Goal: Information Seeking & Learning: Find specific fact

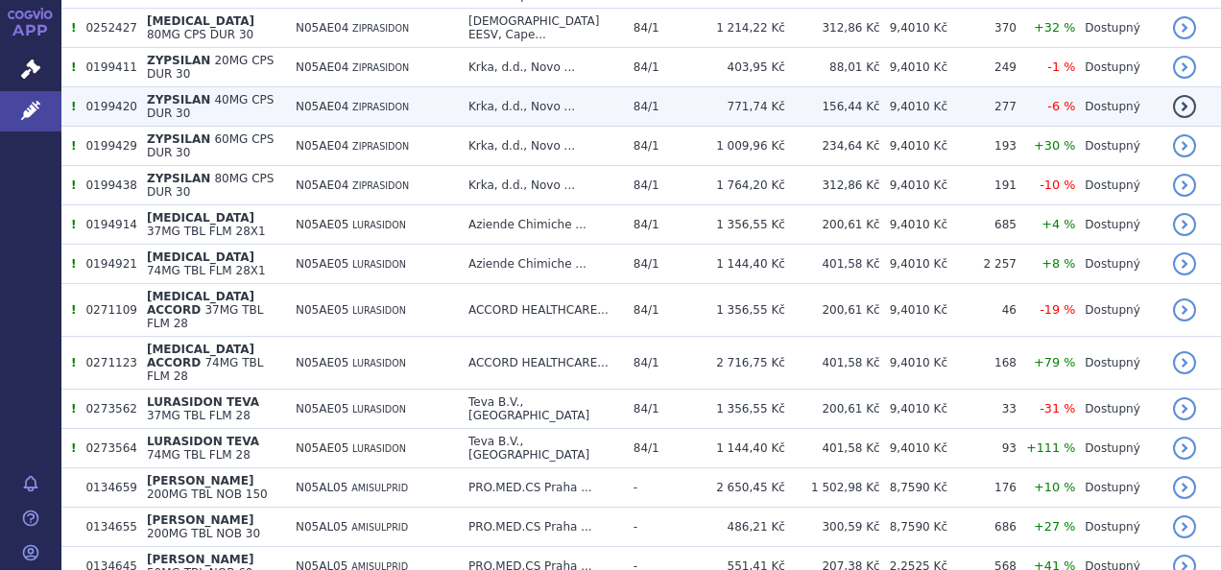
scroll to position [672, 0]
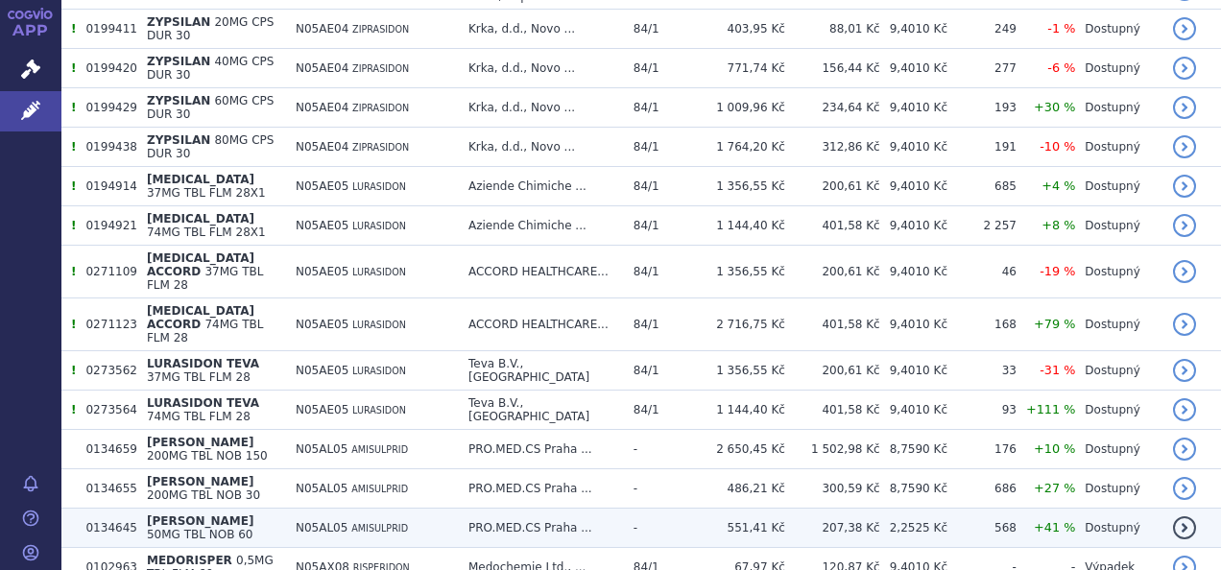
click at [1179, 516] on link "detail" at bounding box center [1184, 527] width 23 height 23
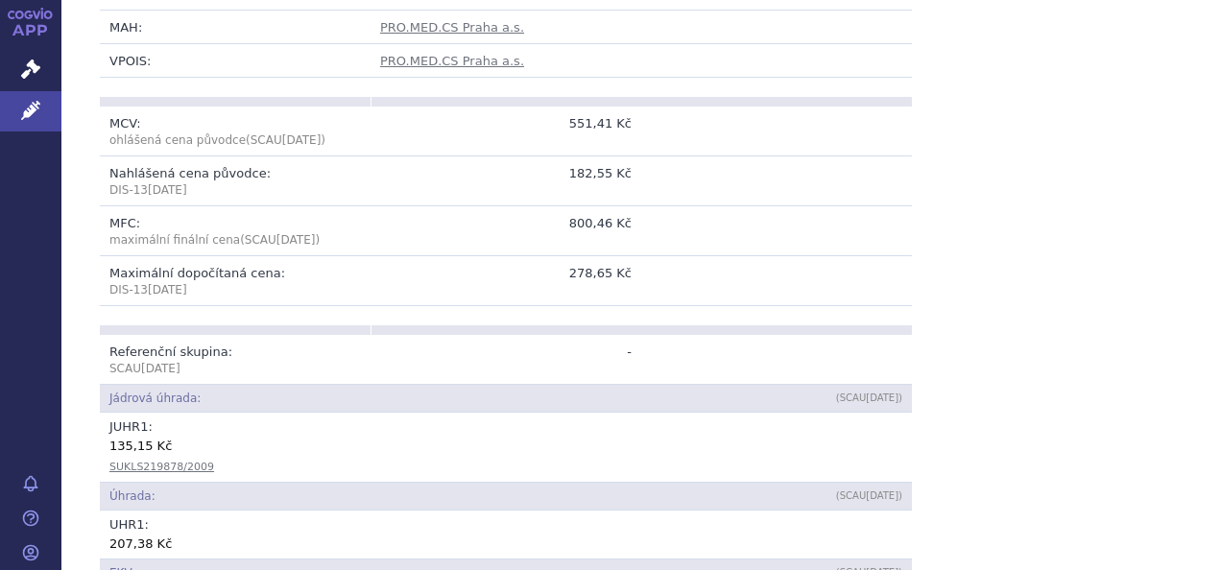
scroll to position [576, 0]
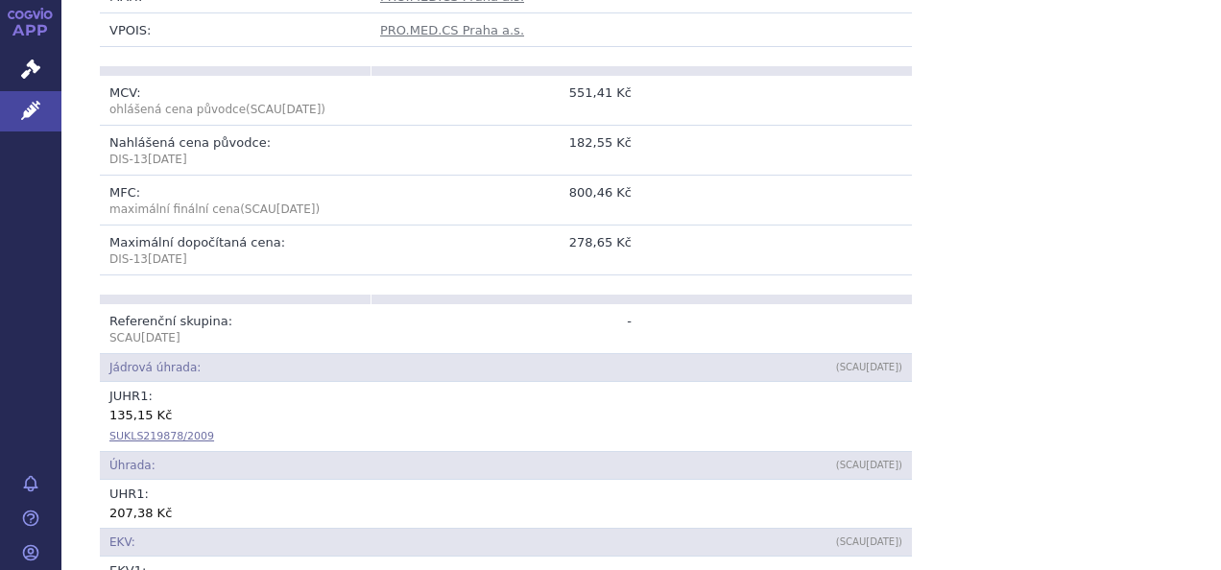
click at [173, 430] on link "SUKLS219878/2009" at bounding box center [161, 436] width 105 height 12
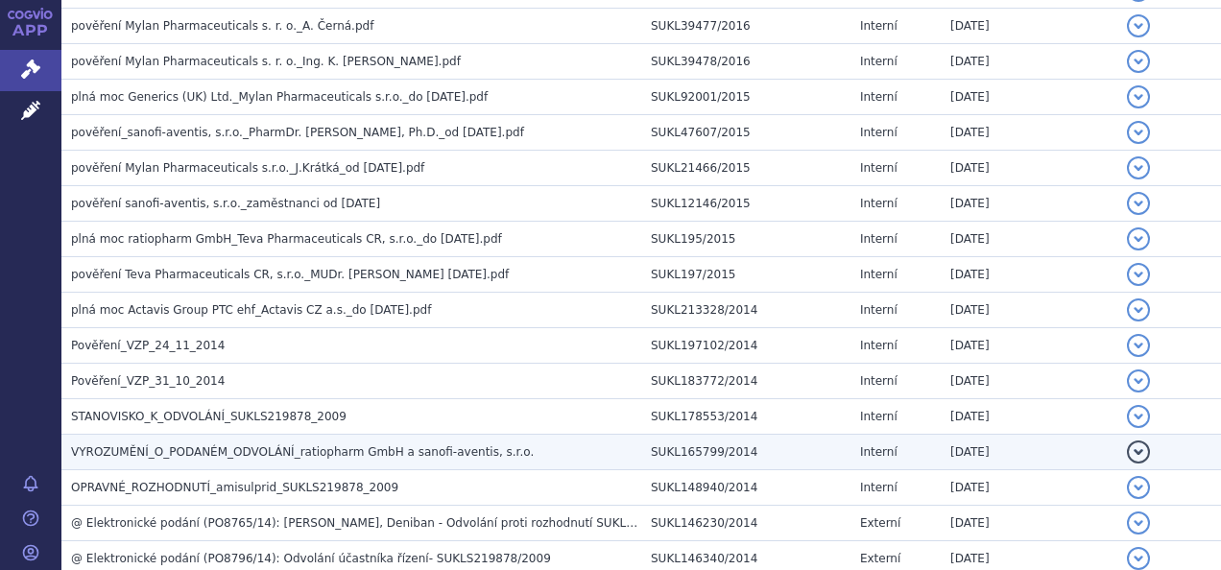
scroll to position [576, 0]
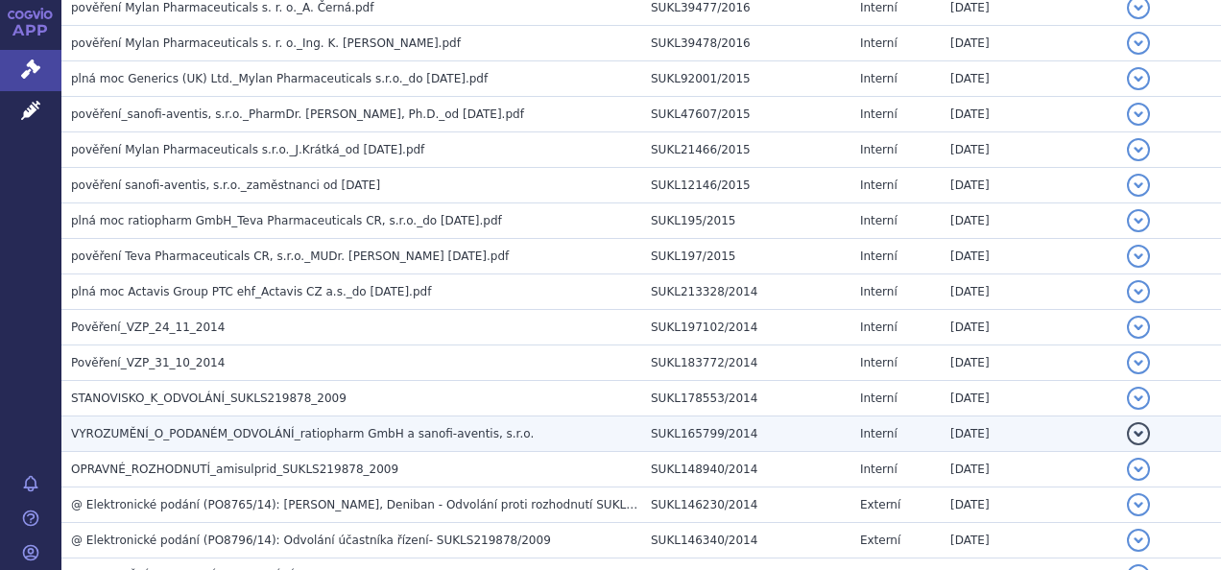
click at [241, 427] on span "VYROZUMĚNÍ_O_PODANÉM_ODVOLÁNÍ_ratiopharm GmbH a sanofi-aventis, s.r.o." at bounding box center [302, 433] width 463 height 13
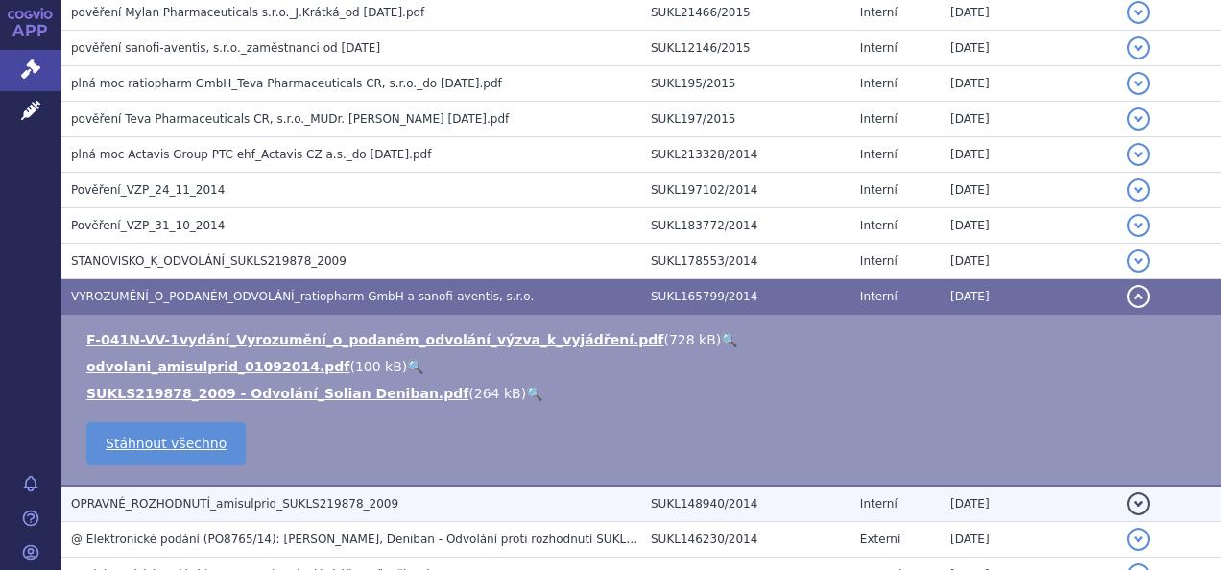
scroll to position [768, 0]
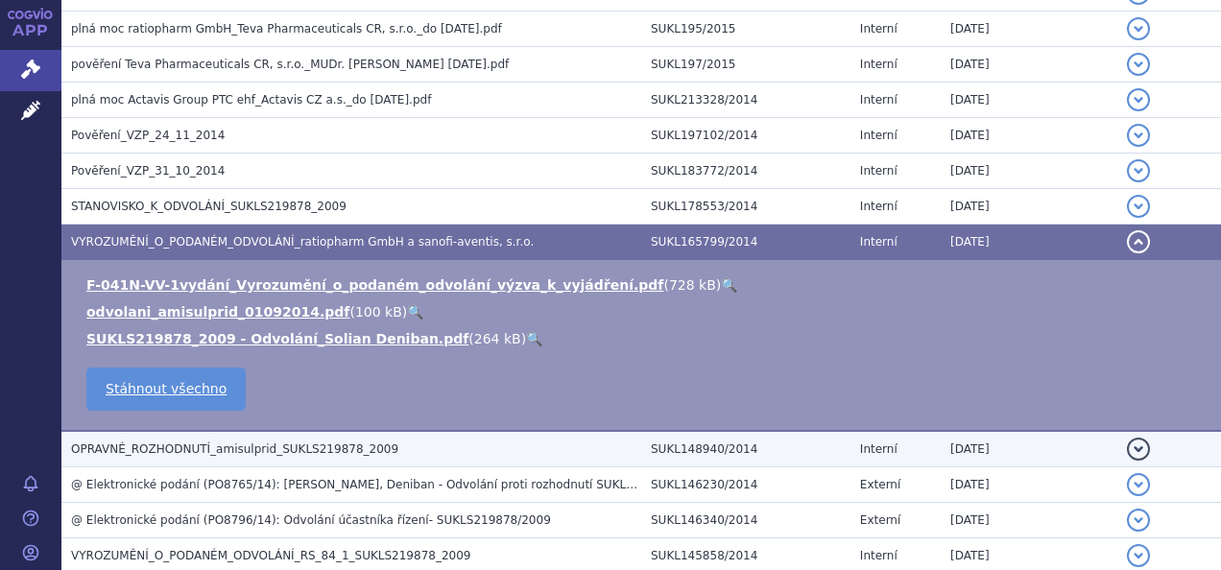
click at [225, 443] on span "OPRAVNÉ_ROZHODNUTÍ_amisulprid_SUKLS219878_2009" at bounding box center [234, 449] width 327 height 13
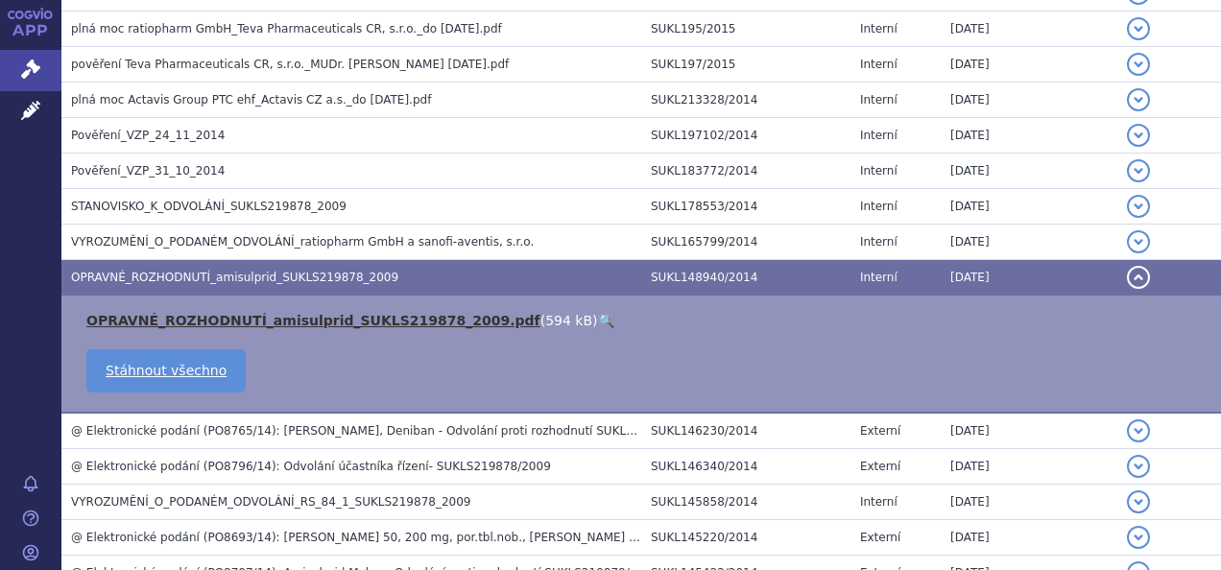
click at [242, 313] on link "OPRAVNÉ_ROZHODNUTÍ_amisulprid_SUKLS219878_2009.pdf" at bounding box center [313, 320] width 454 height 15
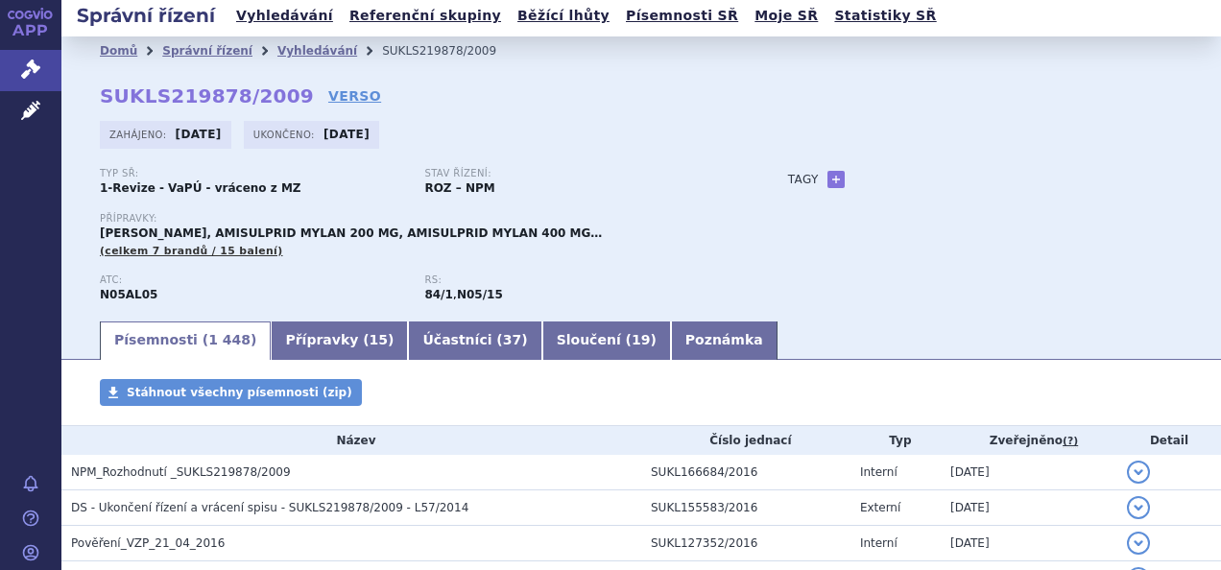
scroll to position [0, 0]
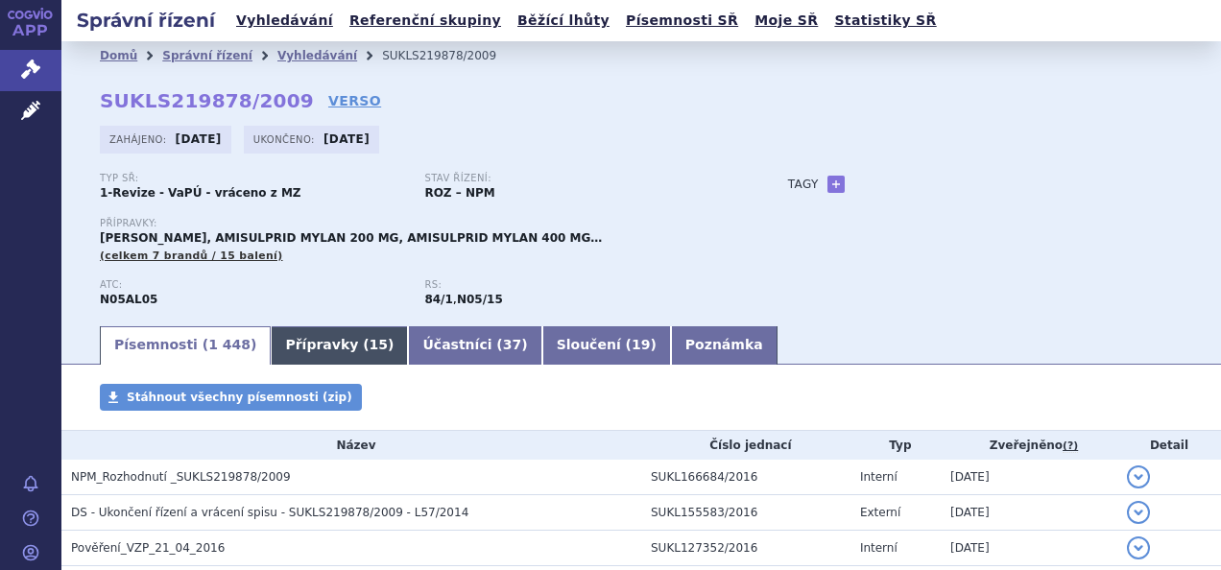
click at [315, 344] on link "Přípravky ( 15 )" at bounding box center [339, 345] width 137 height 38
